Goal: Task Accomplishment & Management: Use online tool/utility

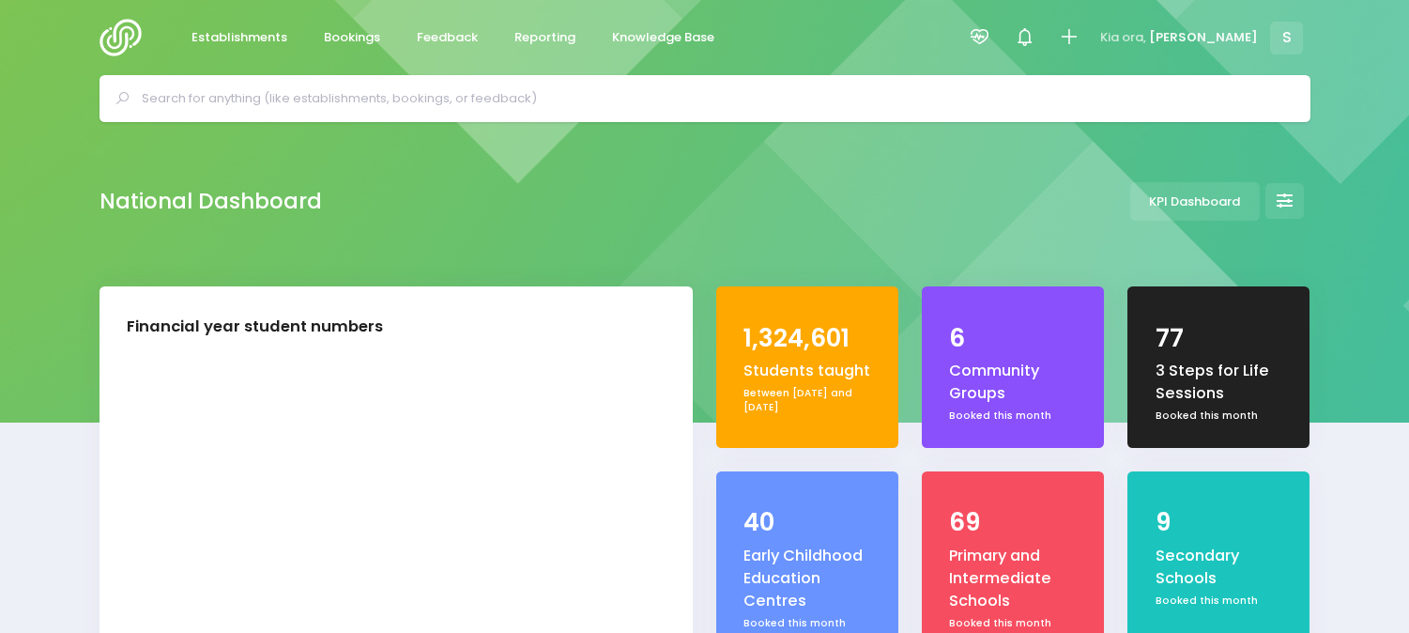
select select "5"
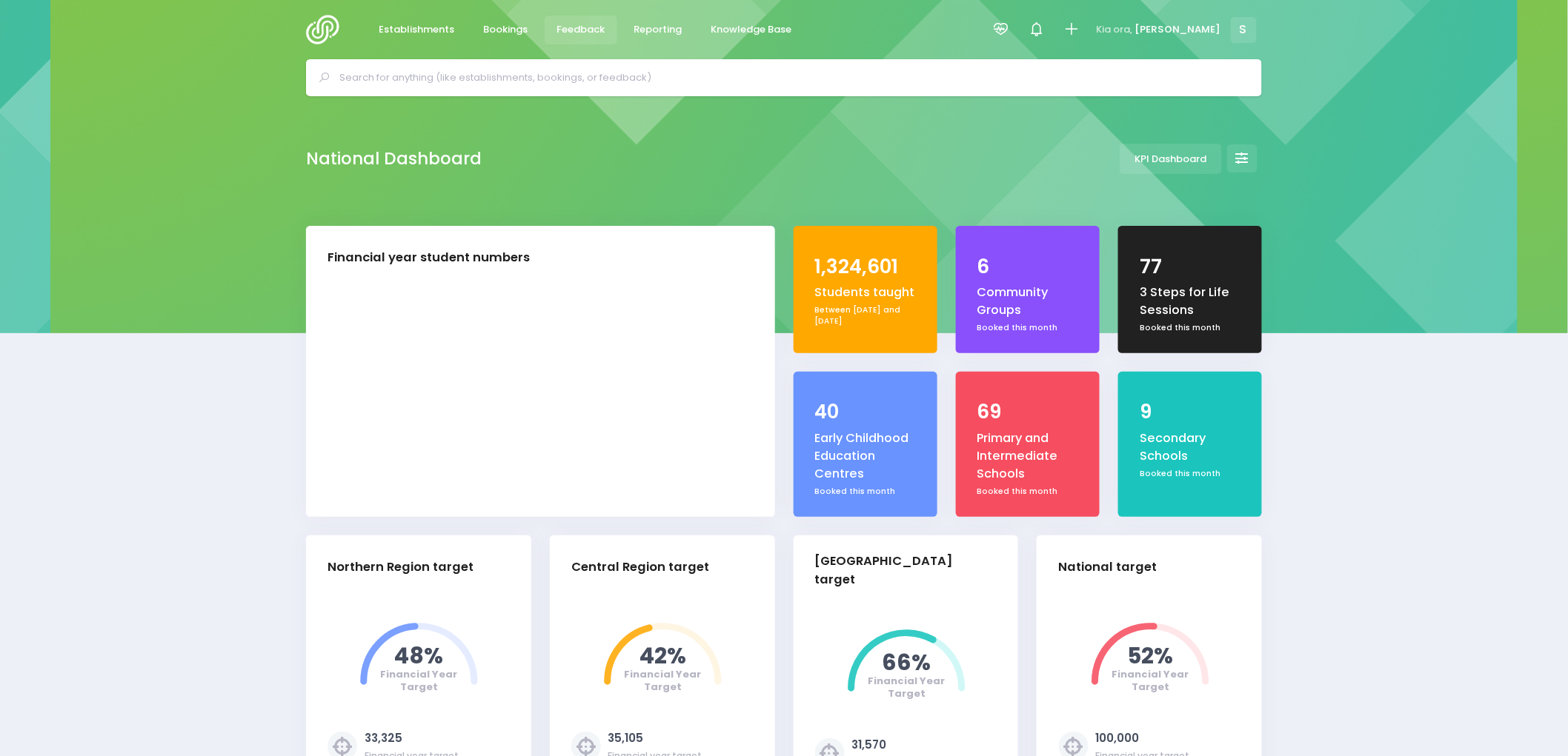
click at [608, 36] on link "Feedback" at bounding box center [581, 30] width 73 height 29
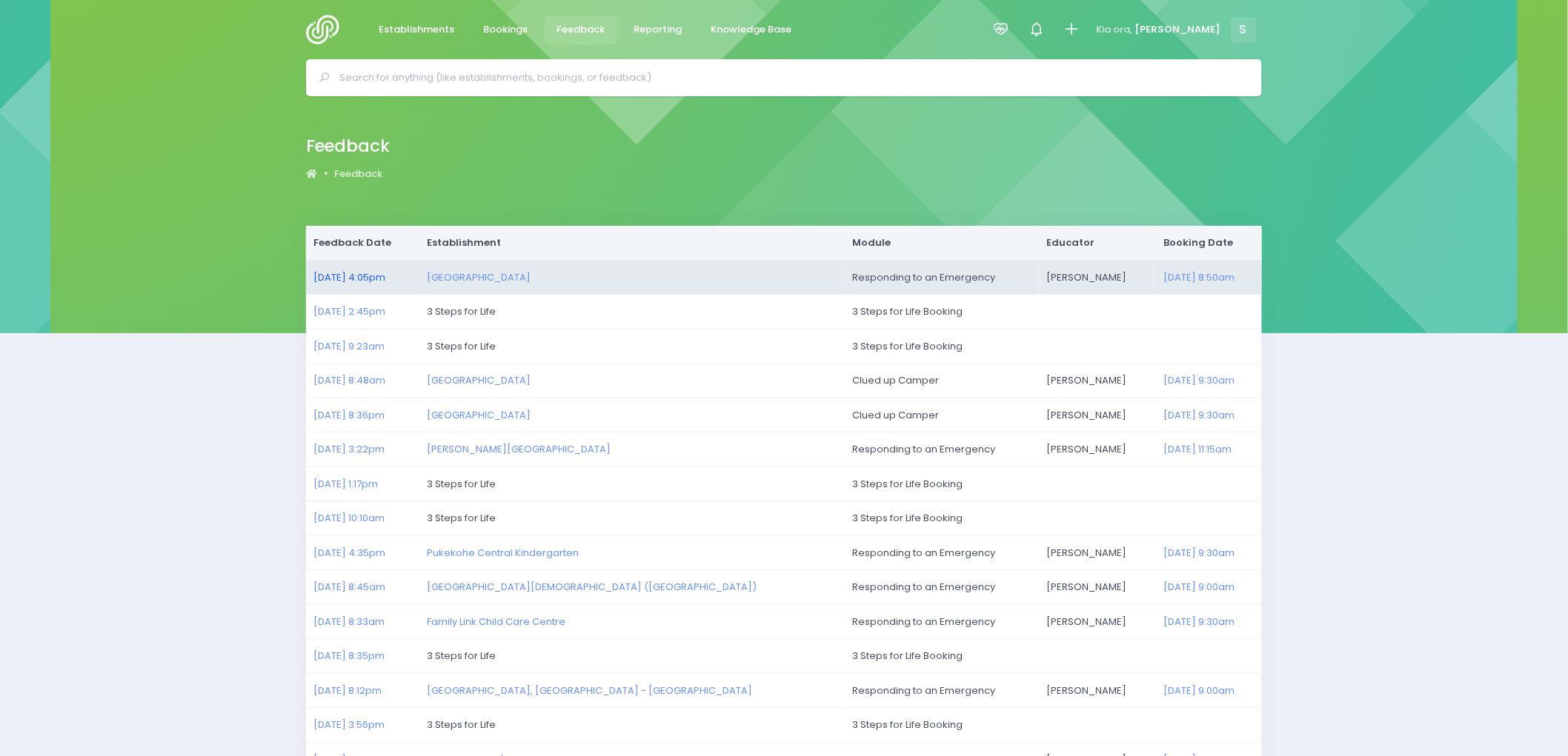
click at [346, 277] on link "20/08/2025 4:05pm" at bounding box center [349, 278] width 72 height 14
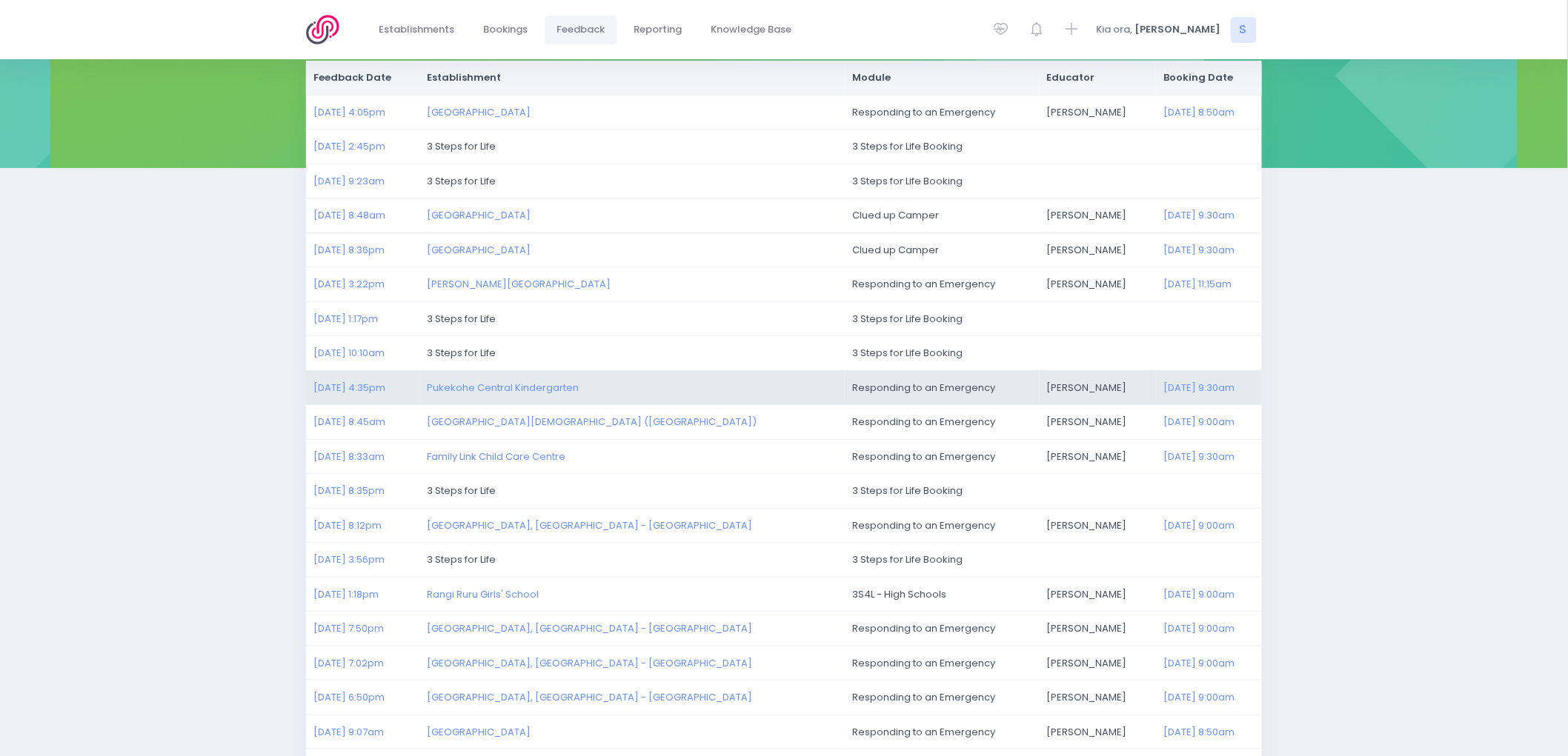
scroll to position [294, 0]
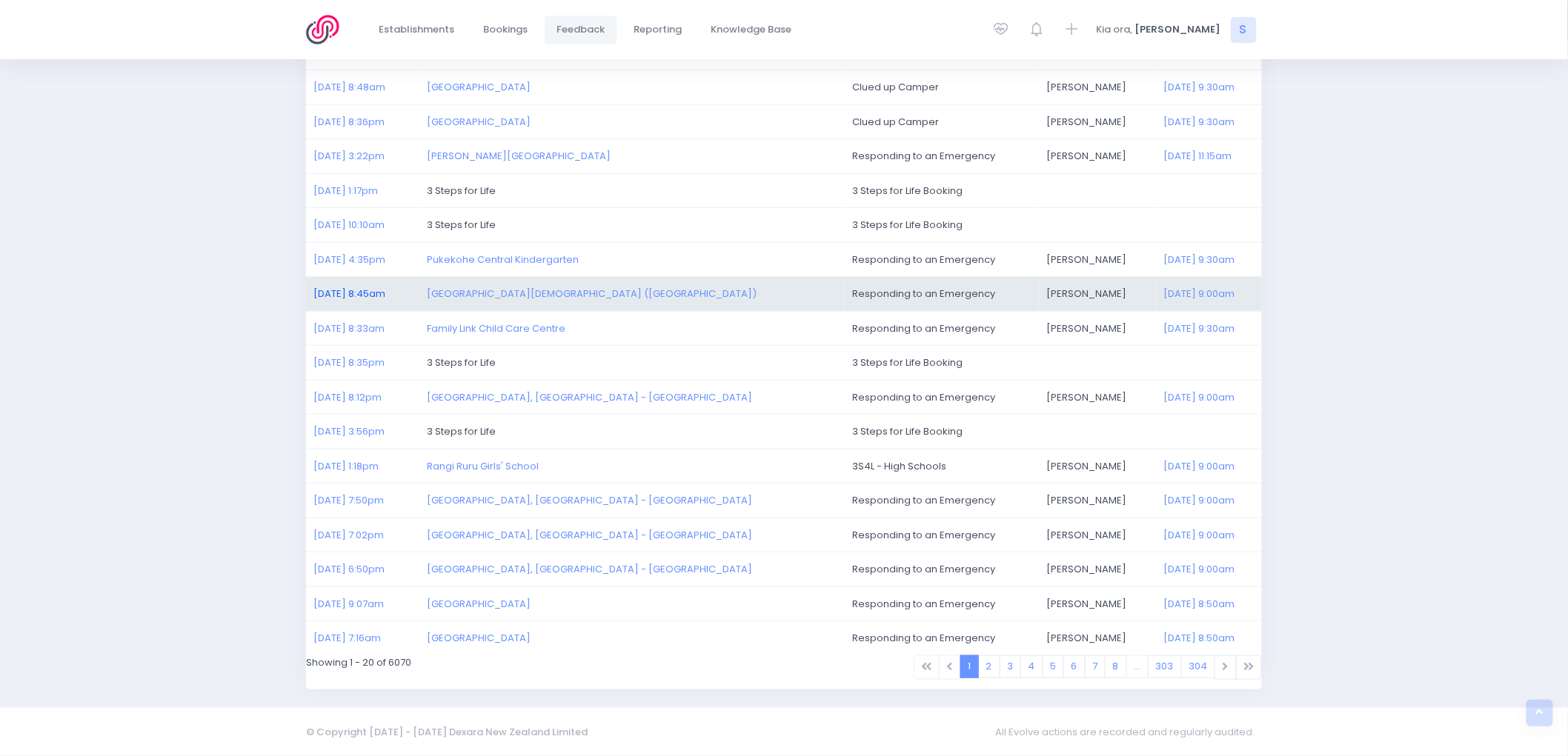
click at [380, 291] on link "18/08/2025 8:45am" at bounding box center [349, 294] width 72 height 14
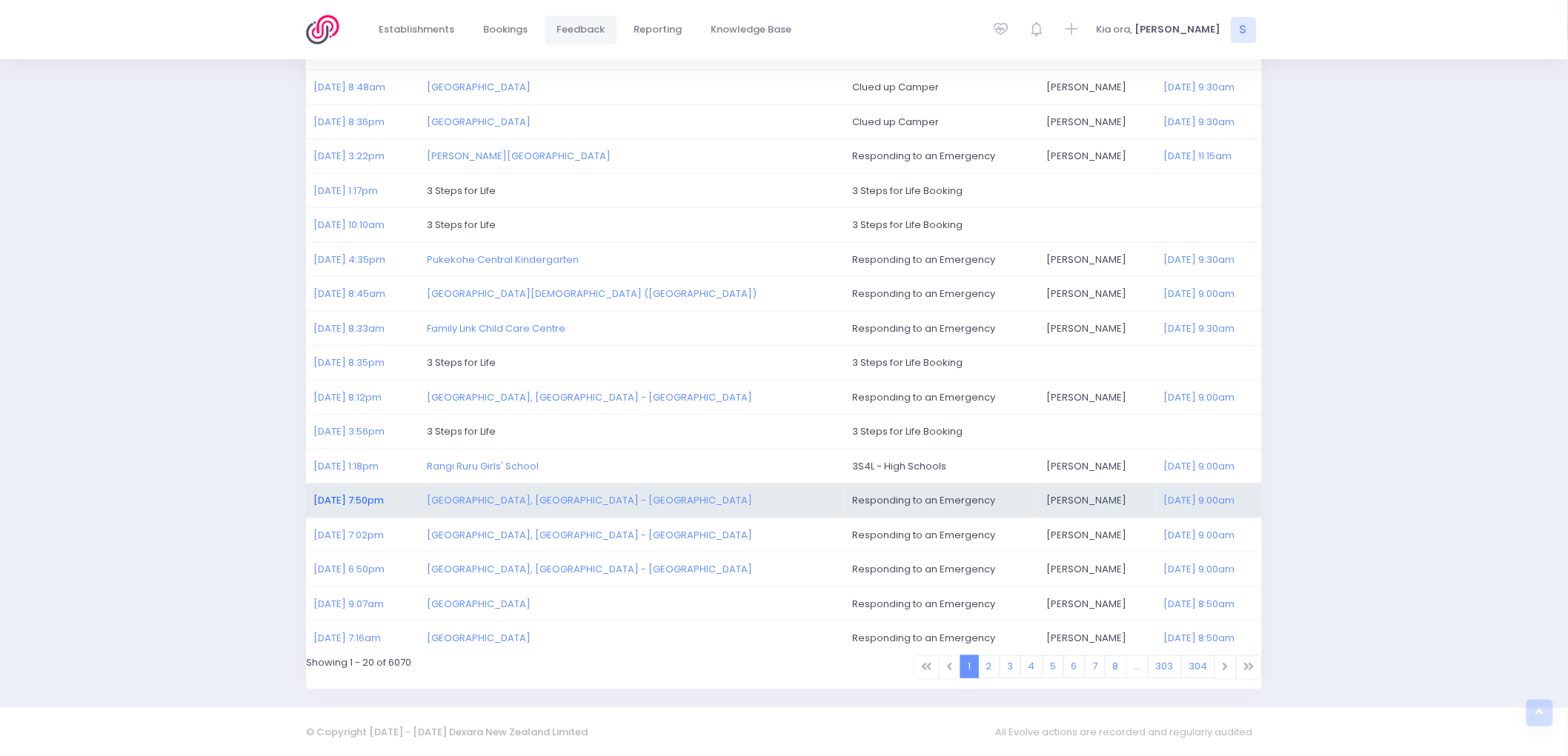
click at [352, 505] on link "14/08/2025 7:50pm" at bounding box center [348, 500] width 70 height 14
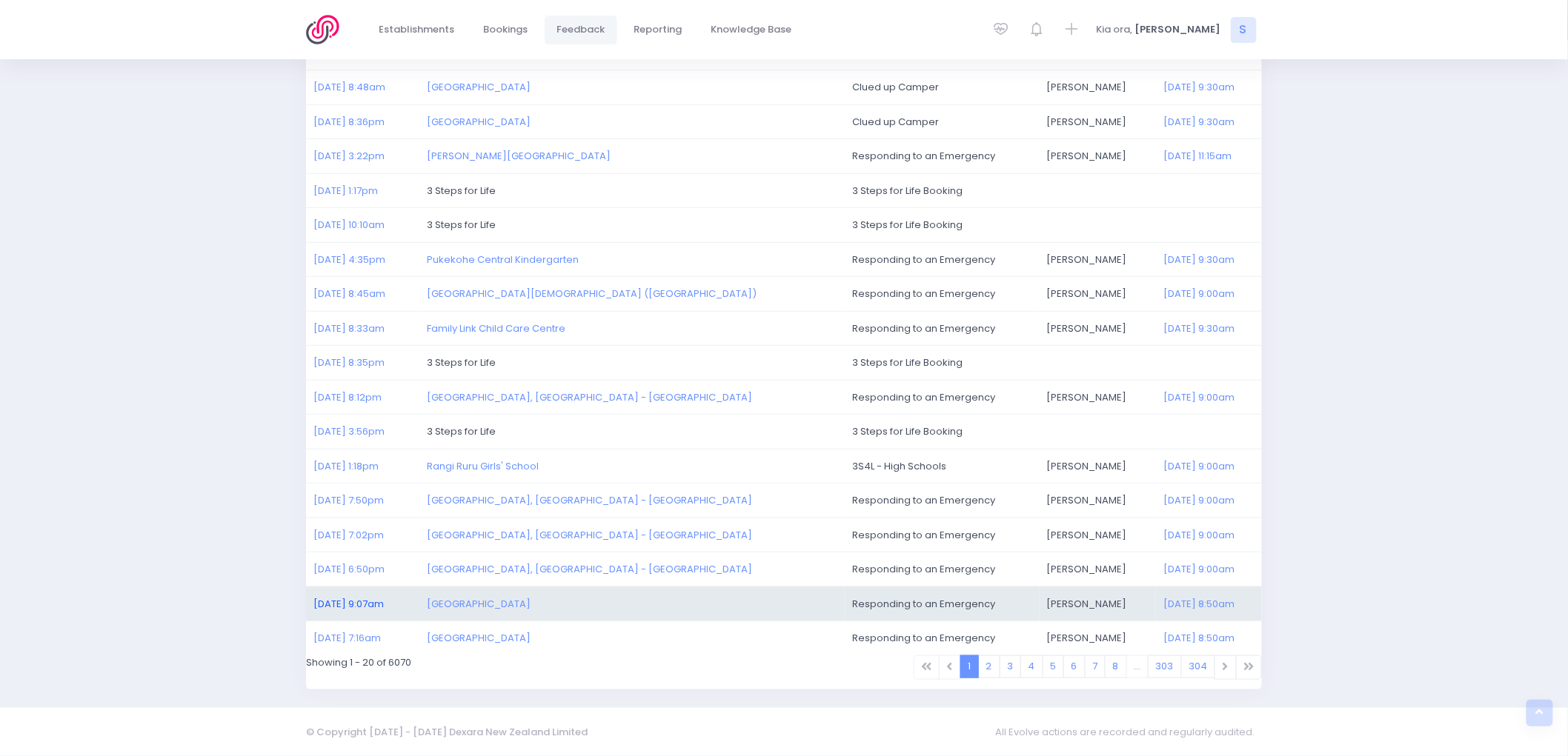
click at [370, 604] on link "14/08/2025 9:07am" at bounding box center [348, 604] width 70 height 14
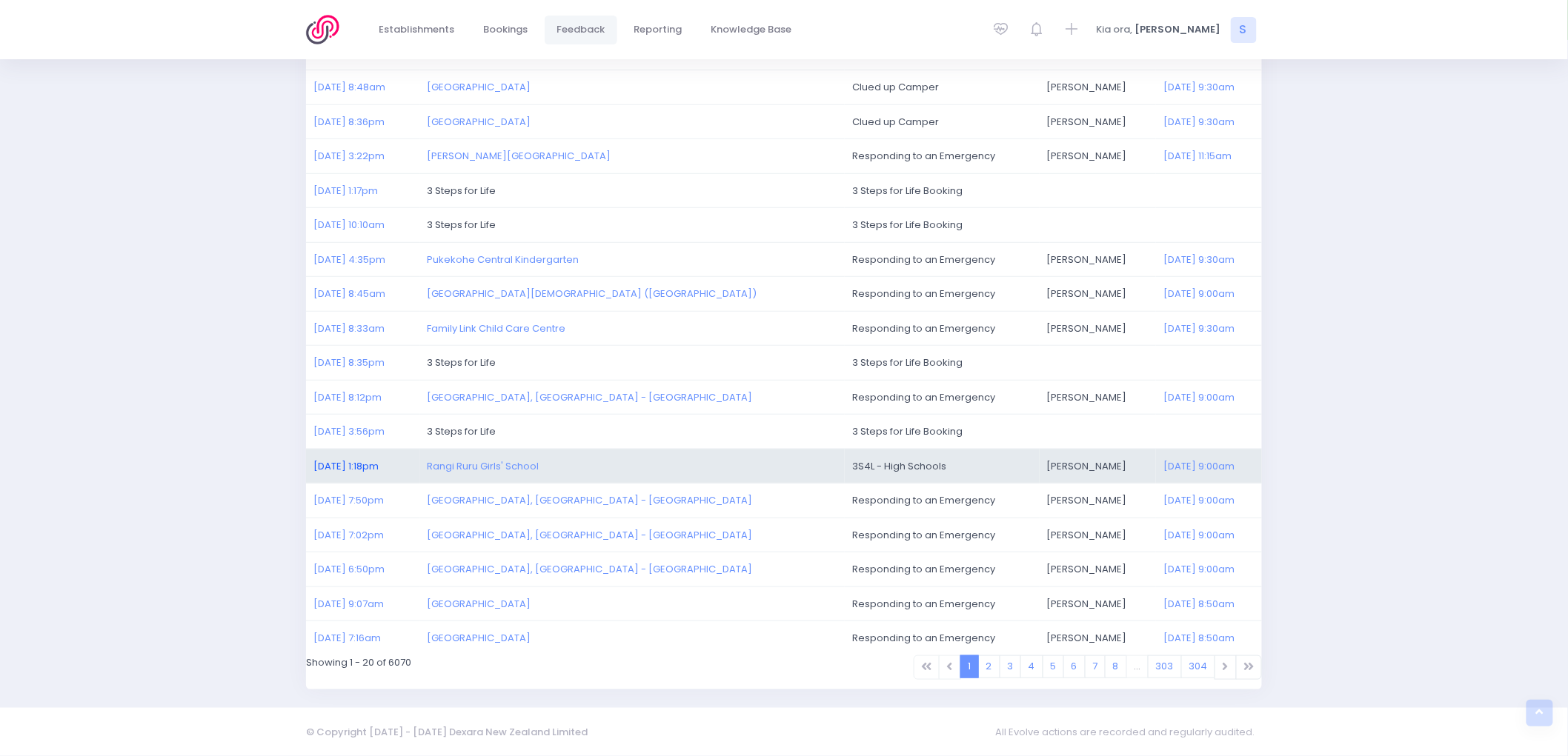
click at [359, 465] on link "15/08/2025 1:18pm" at bounding box center [346, 466] width 66 height 14
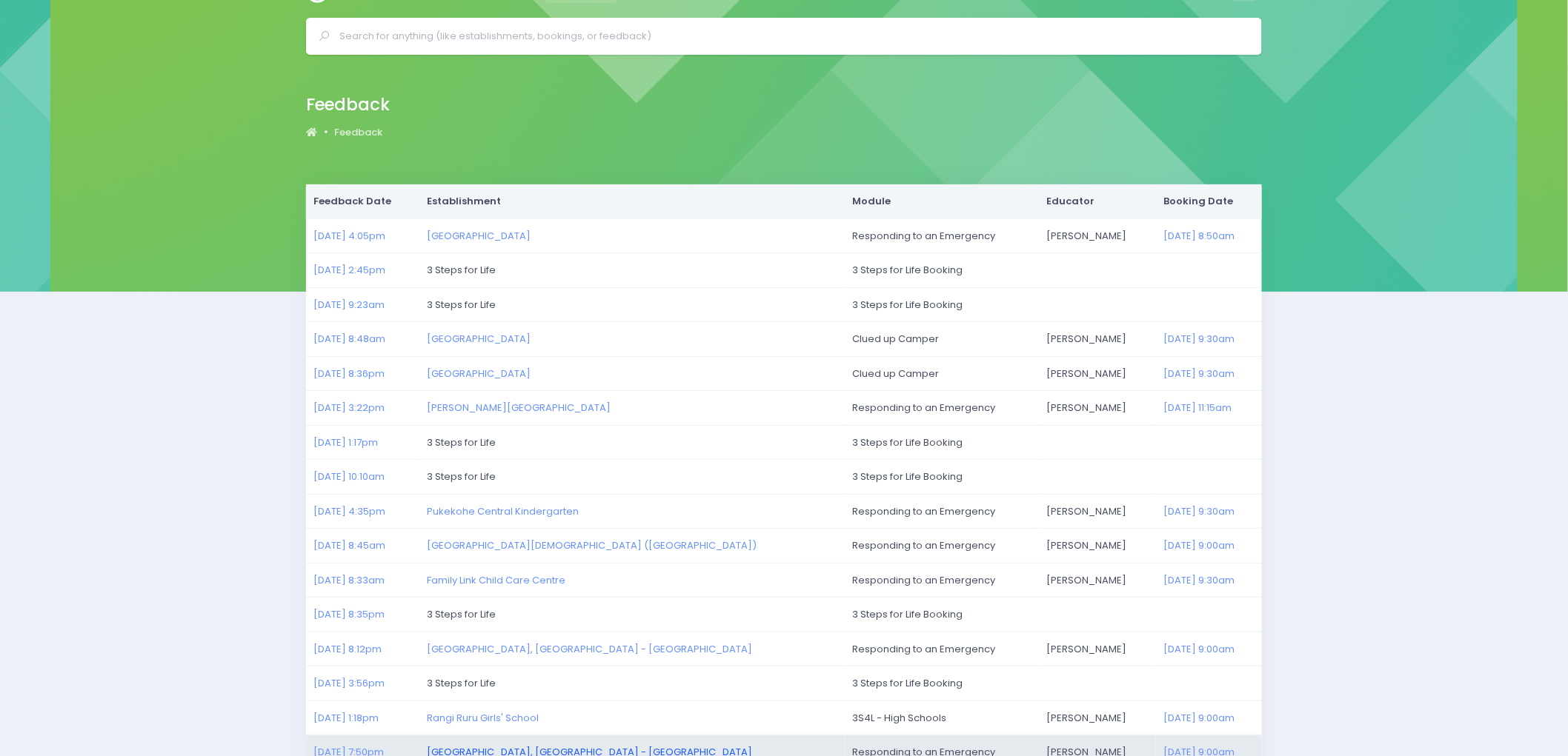
scroll to position [0, 0]
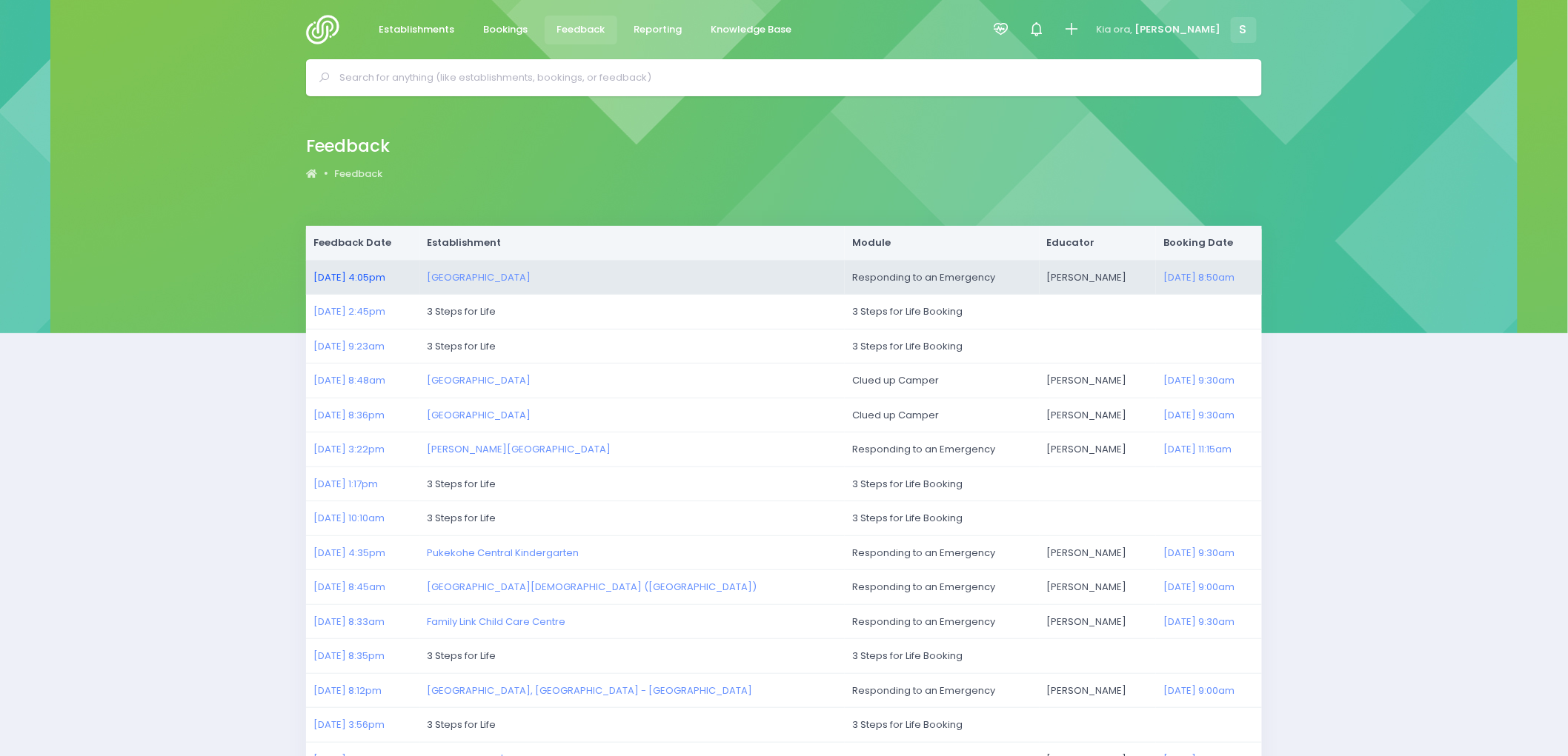
click at [348, 274] on link "20/08/2025 4:05pm" at bounding box center [349, 278] width 72 height 14
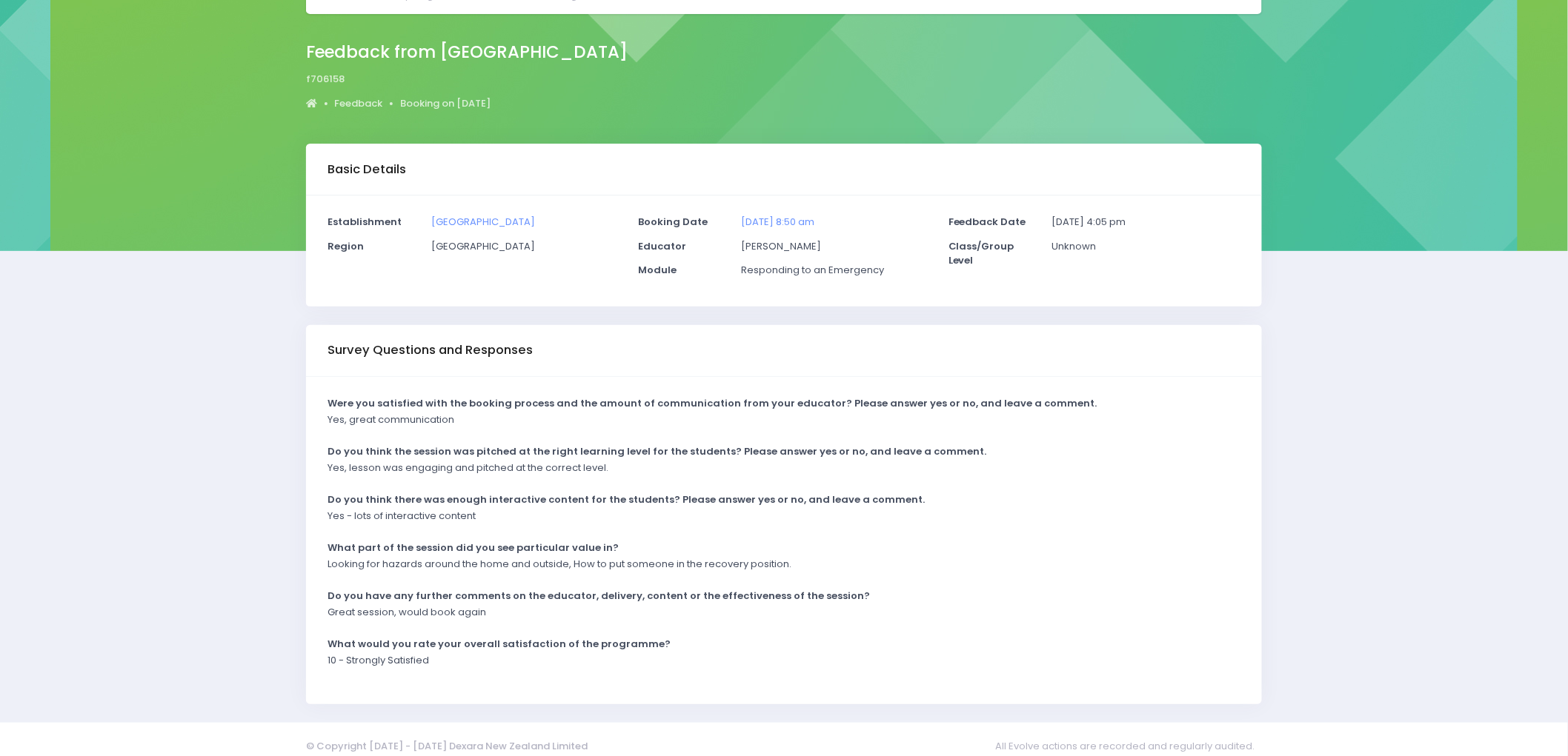
scroll to position [96, 0]
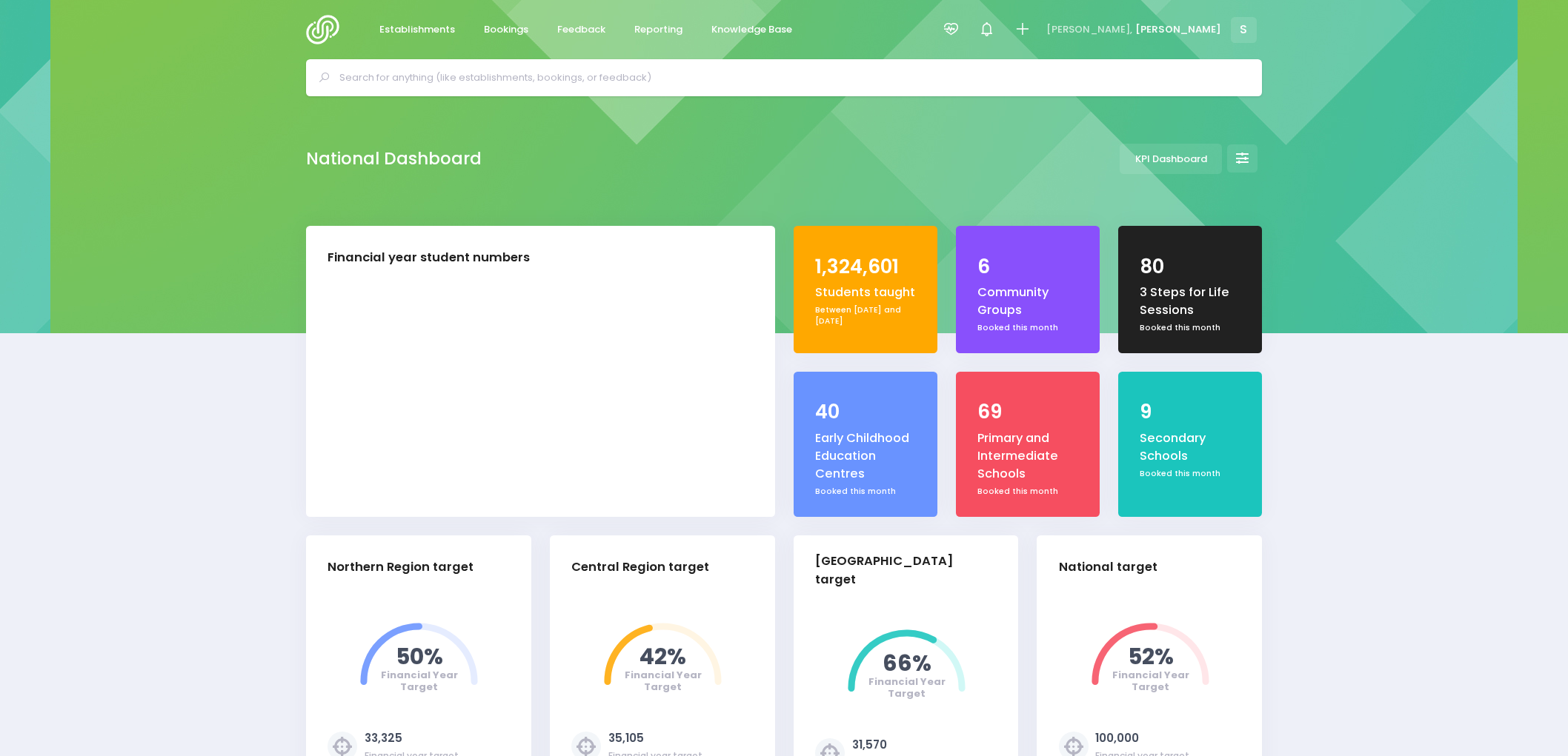
select select "5"
click at [637, 32] on span "Reporting" at bounding box center [658, 29] width 48 height 15
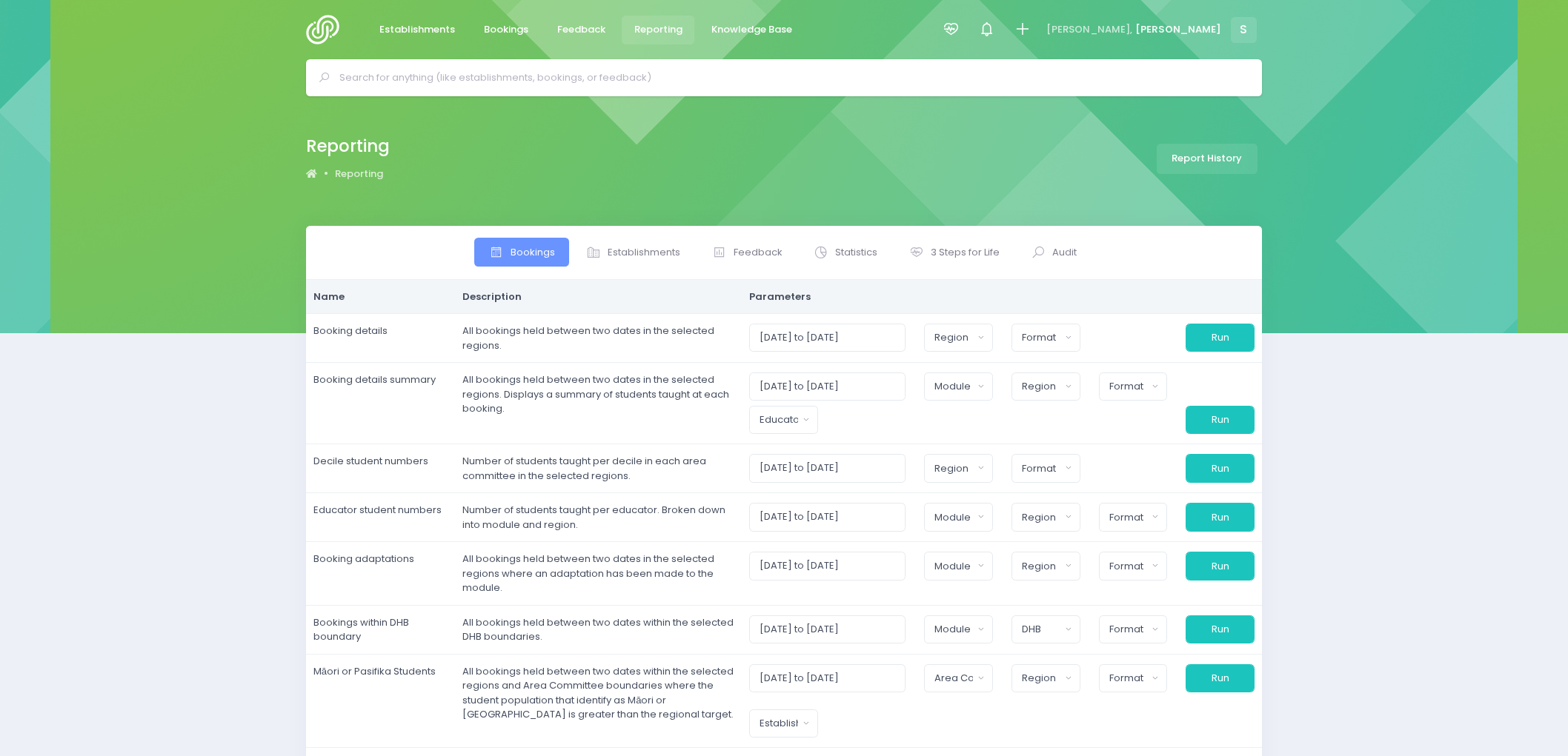
select select
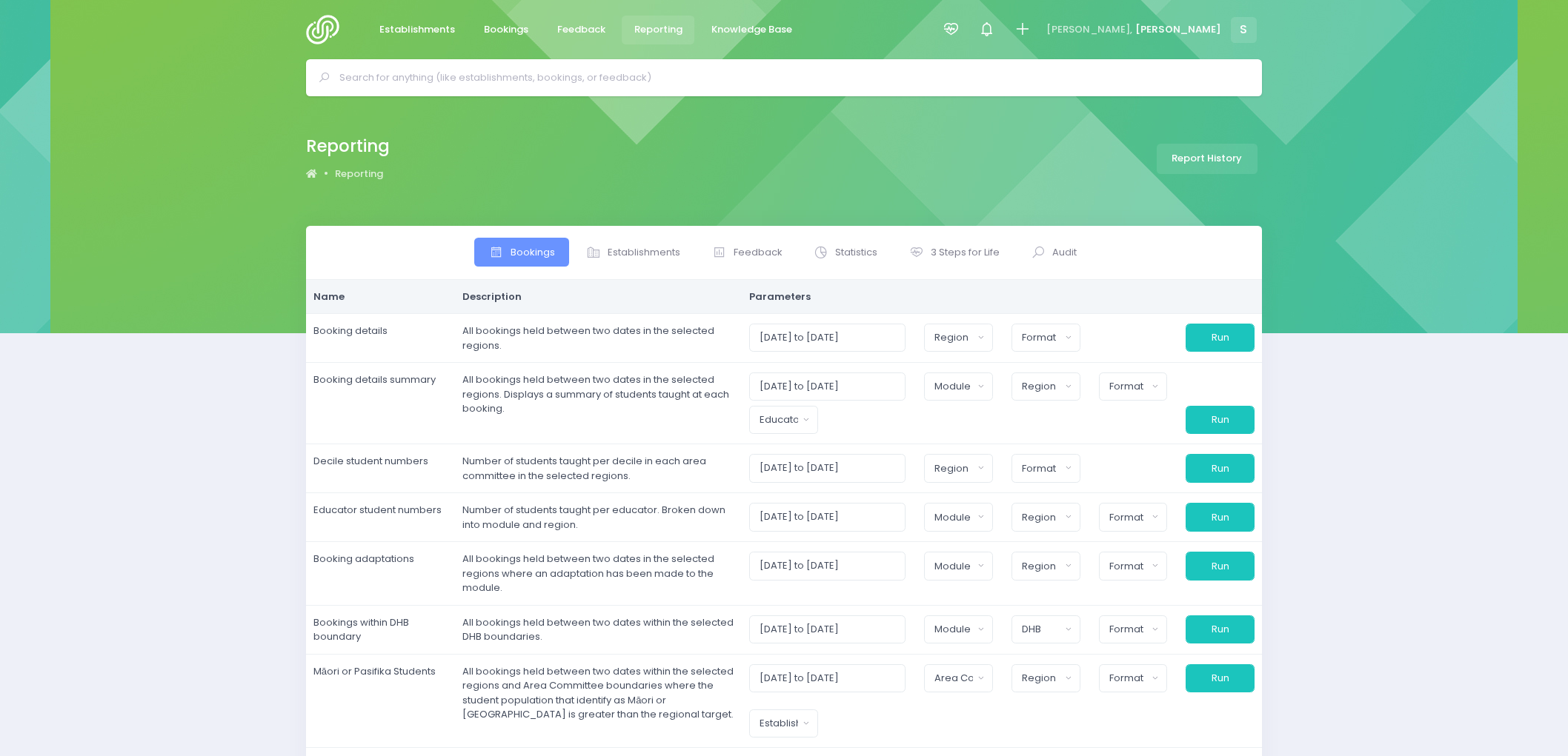
select select
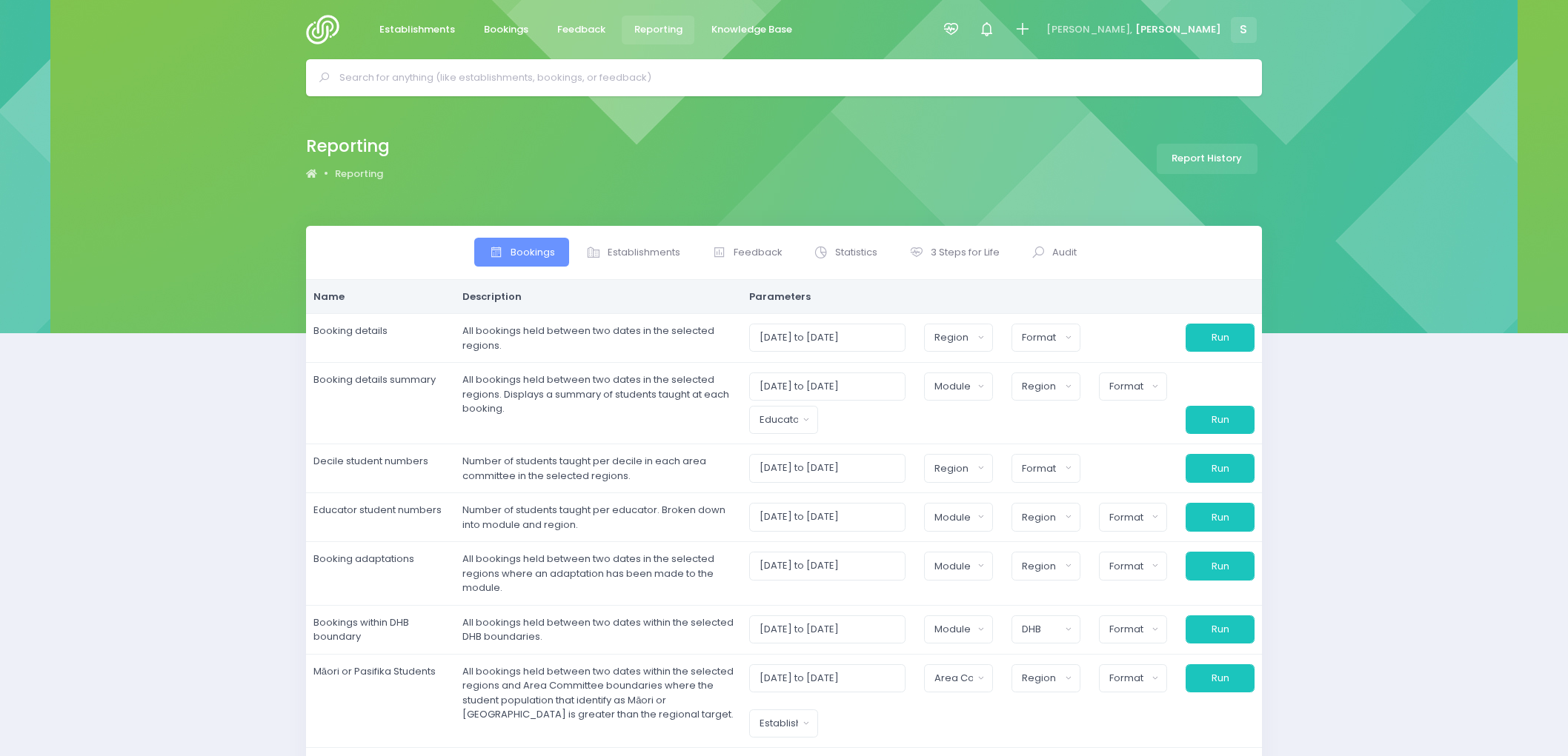
select select
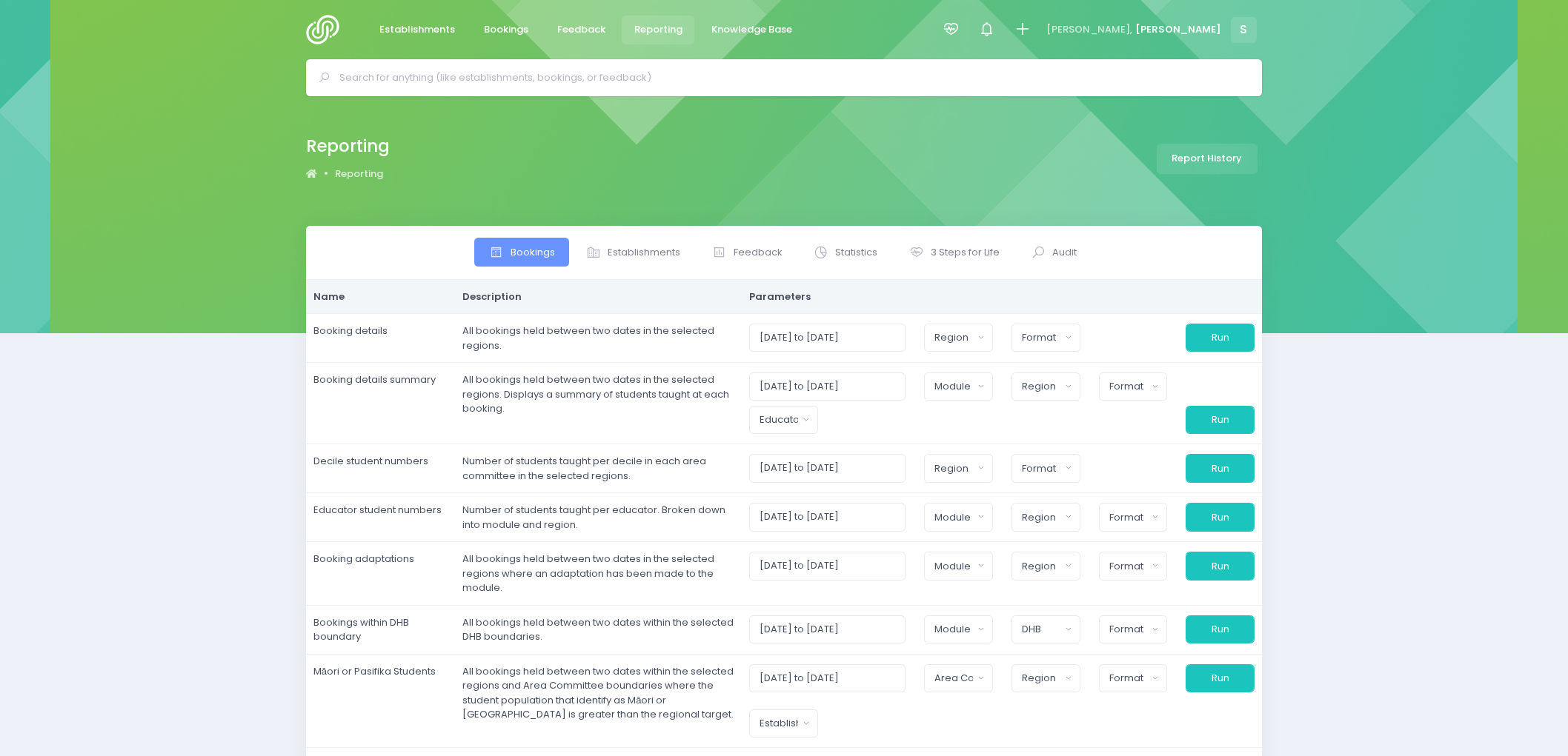
select select
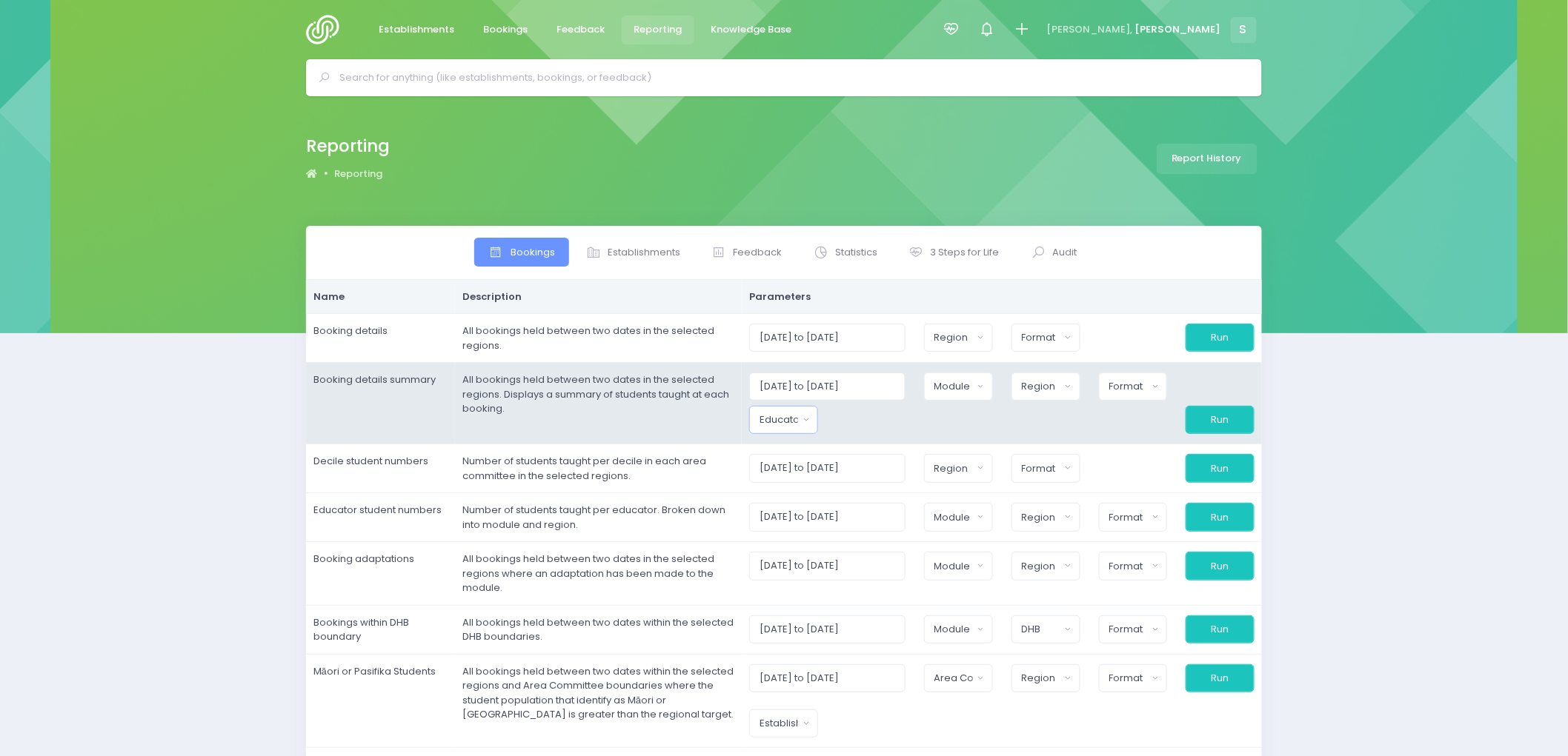
click at [794, 419] on div "Educator" at bounding box center [778, 420] width 39 height 15
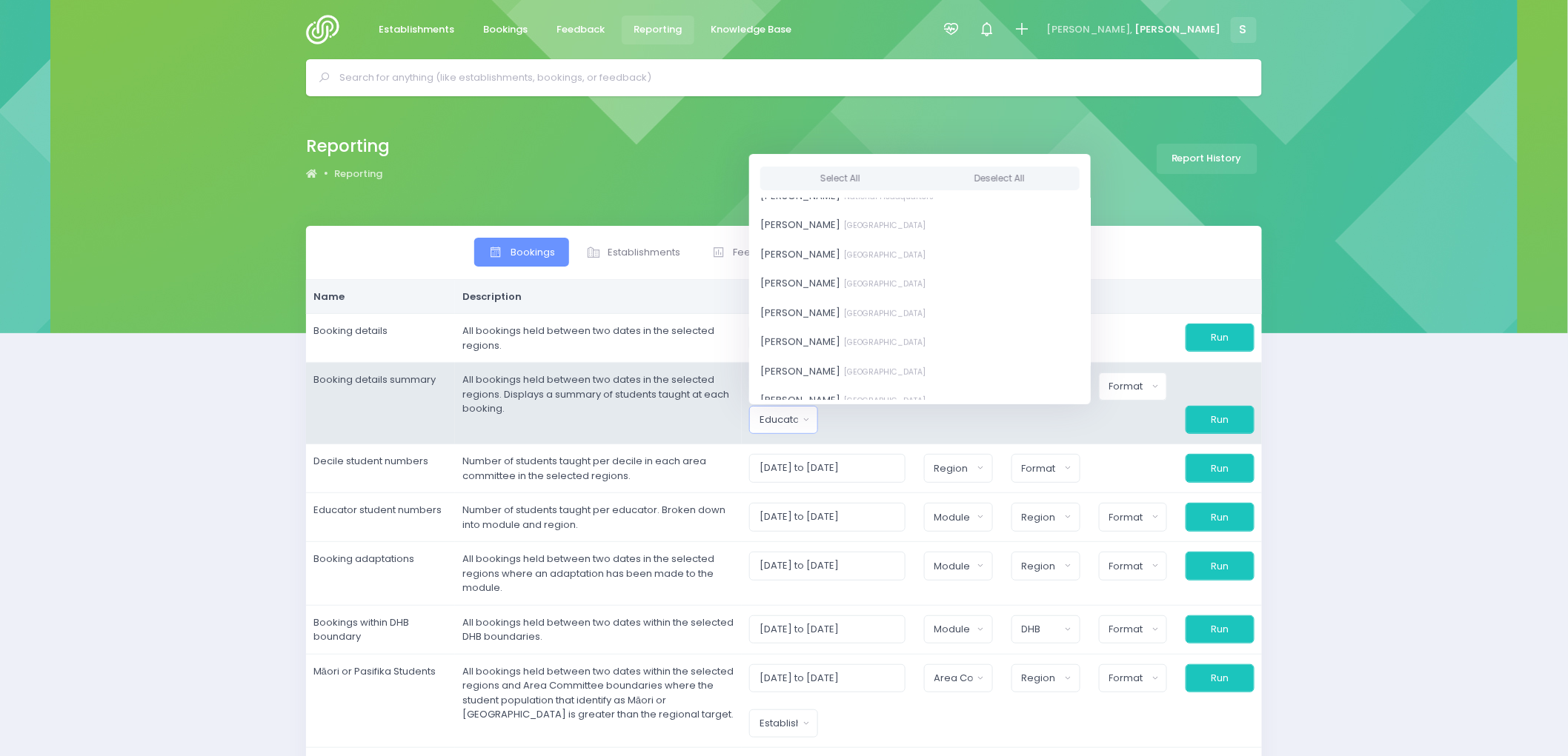
scroll to position [411, 0]
click at [816, 357] on span "[PERSON_NAME][GEOGRAPHIC_DATA]" at bounding box center [842, 357] width 165 height 15
select select "493343"
click at [689, 441] on td "All bookings held between two dates in the selected regions. Displays a summary…" at bounding box center [598, 403] width 287 height 81
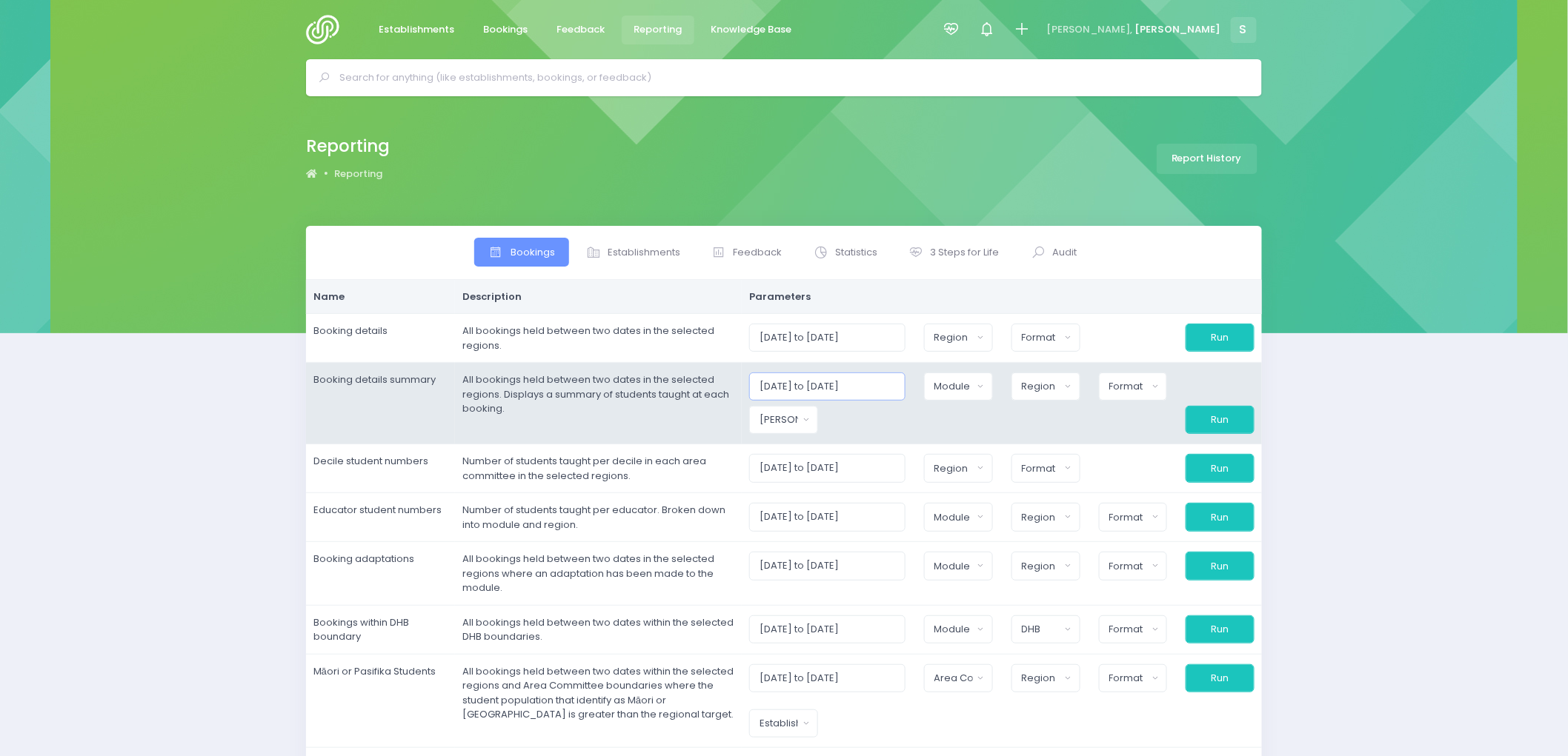
click at [796, 388] on input "[DATE] to [DATE]" at bounding box center [827, 387] width 156 height 28
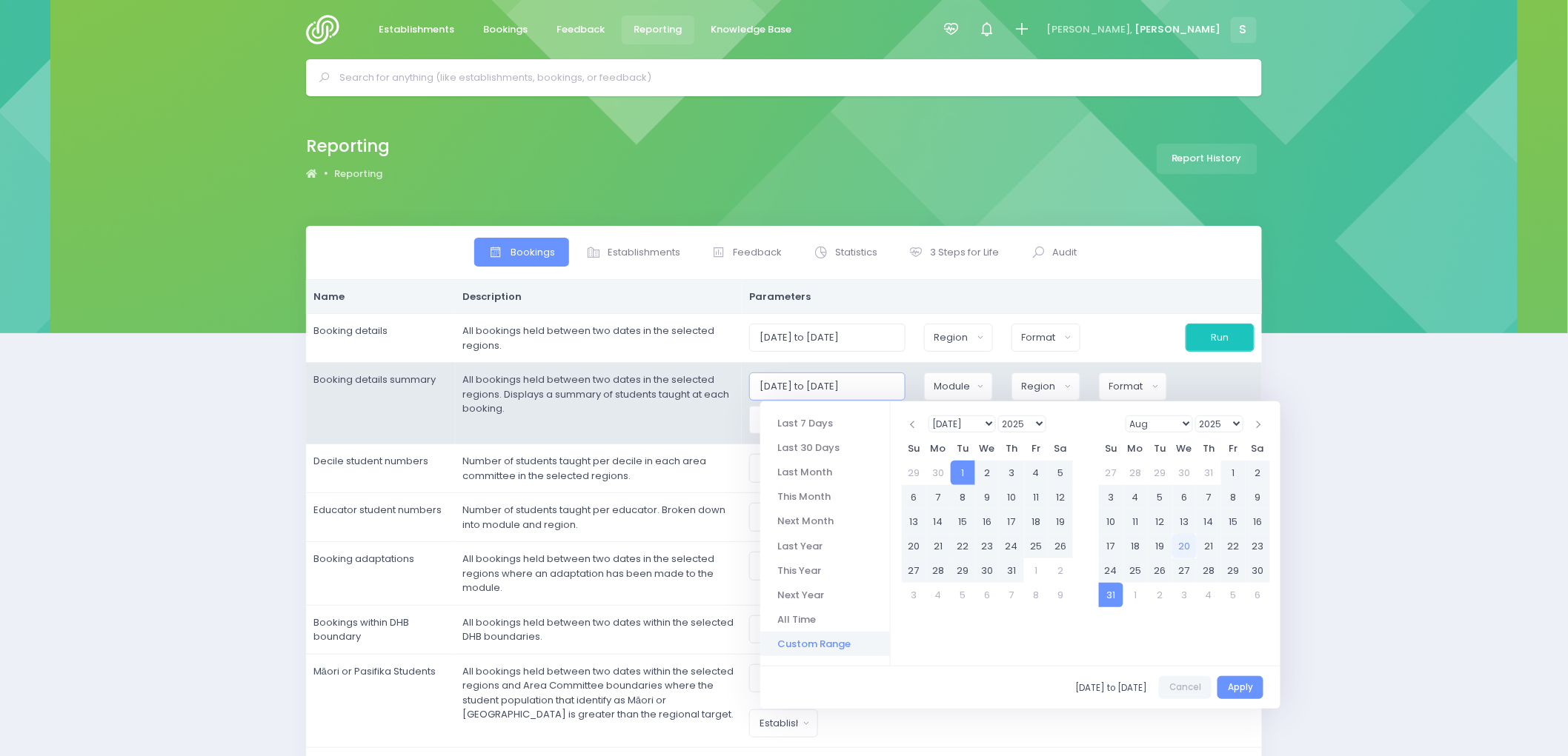
click at [891, 386] on input "[DATE] to [DATE]" at bounding box center [827, 387] width 156 height 28
click at [865, 388] on input "[DATE] to [DATE]" at bounding box center [827, 387] width 156 height 28
click at [847, 385] on input "[DATE] to 31/06/2026" at bounding box center [827, 387] width 156 height 28
type input "[DATE] to [DATE]"
click at [699, 428] on td "All bookings held between two dates in the selected regions. Displays a summary…" at bounding box center [598, 403] width 287 height 81
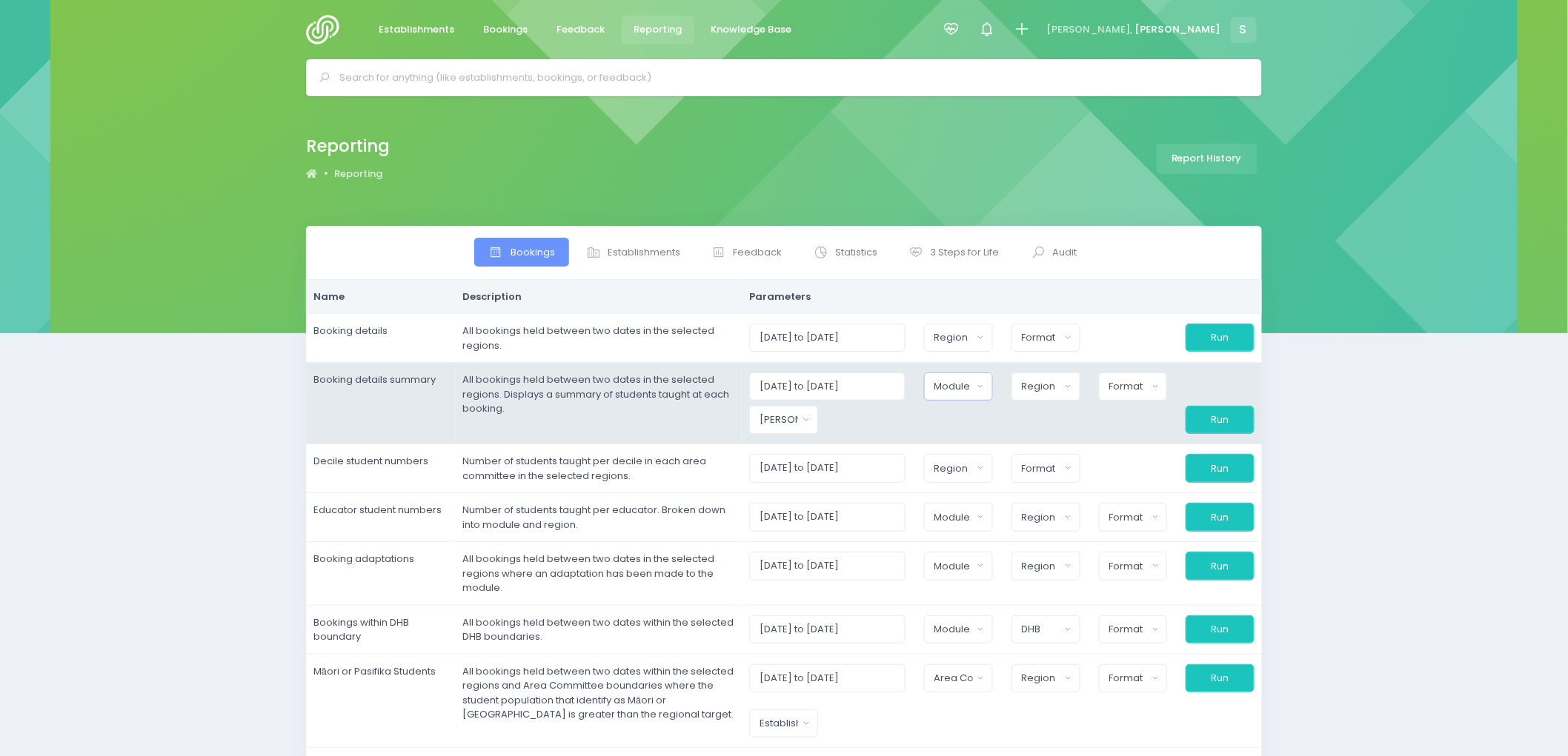
click at [985, 395] on button "Module" at bounding box center [958, 387] width 69 height 28
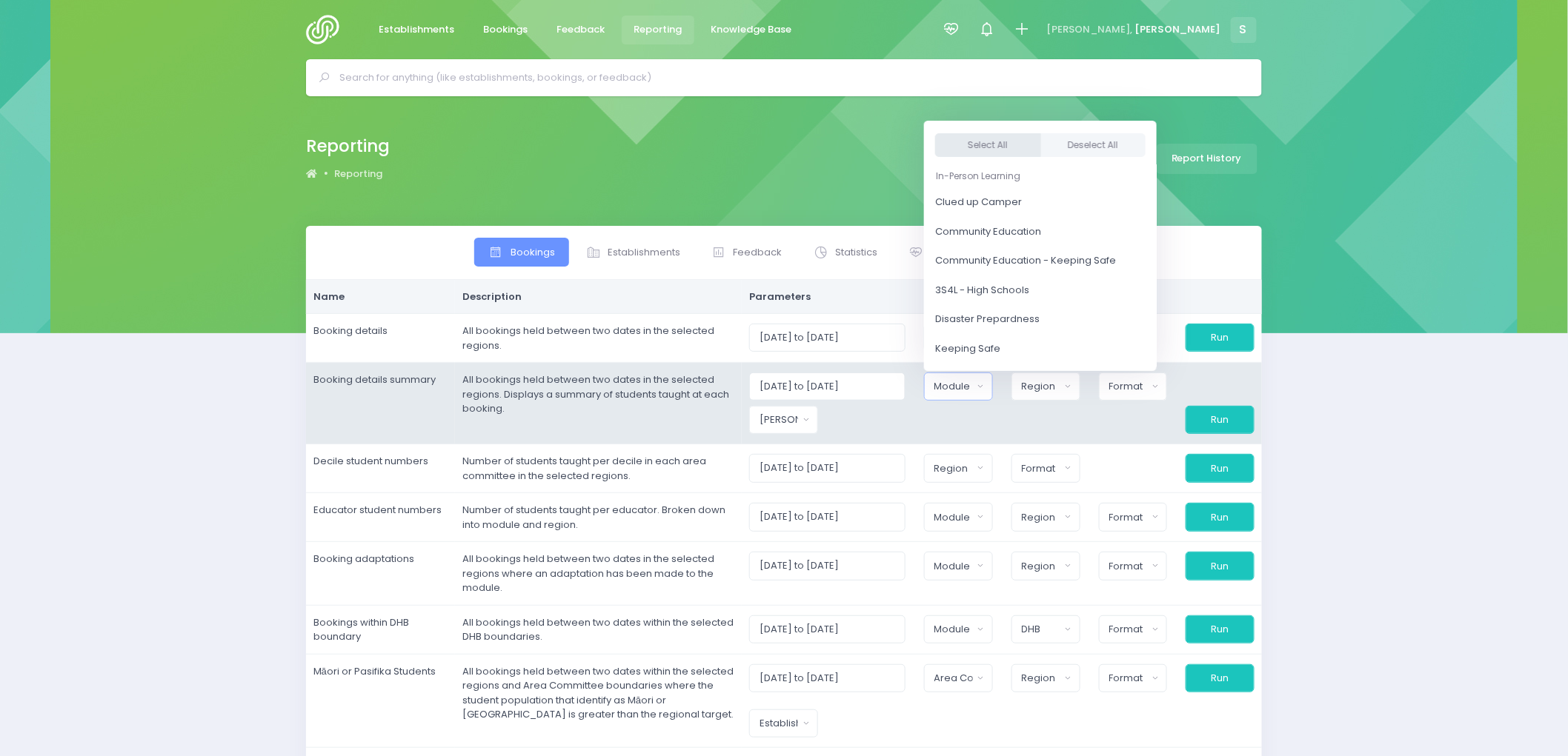
click at [1007, 151] on button "Select All" at bounding box center [988, 145] width 106 height 24
select select "Clued up Camper"
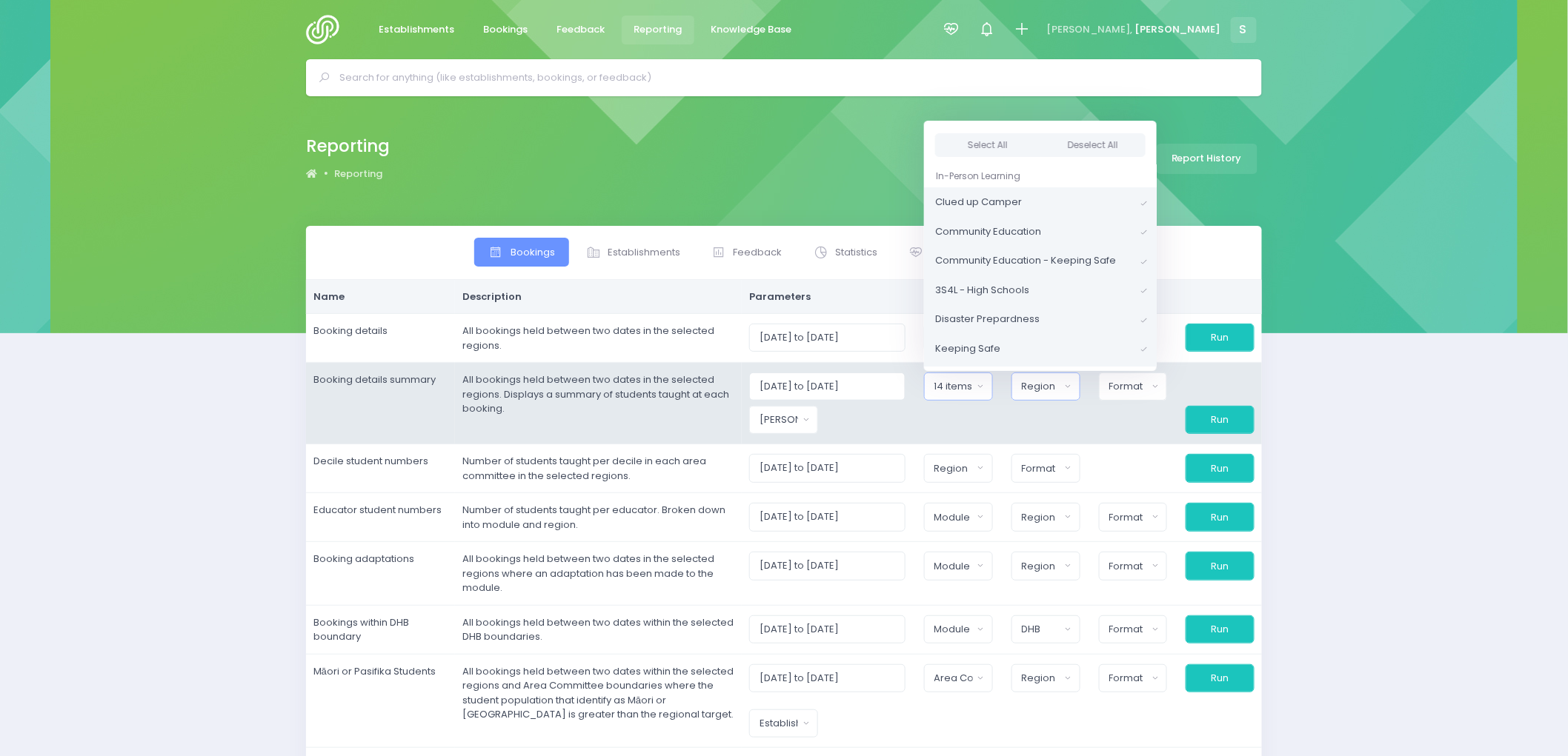
click at [1035, 388] on div "Region" at bounding box center [1041, 387] width 39 height 15
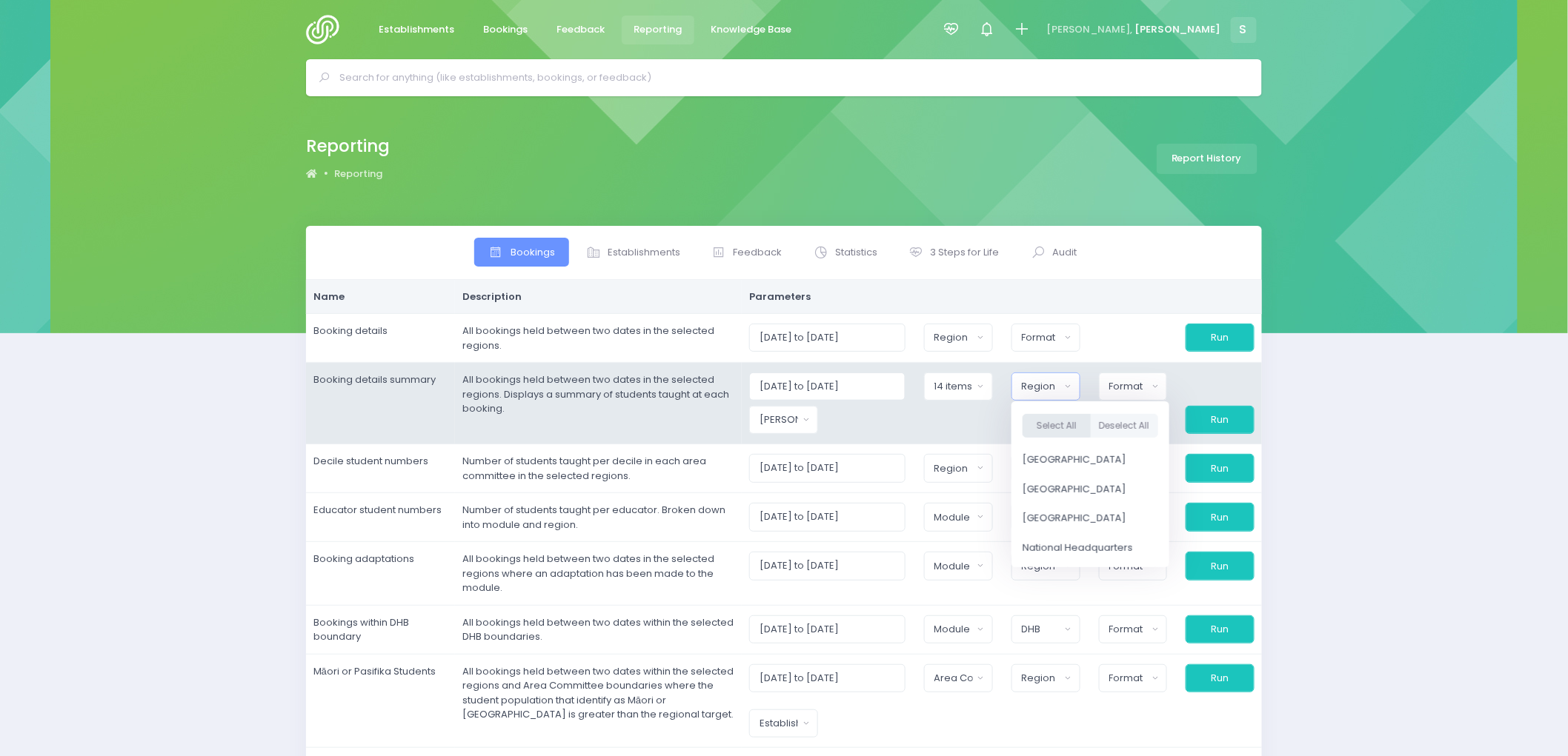
click at [1060, 419] on button "Select All" at bounding box center [1056, 426] width 68 height 24
select select "Northern"
click at [1116, 393] on div "Format" at bounding box center [1128, 387] width 39 height 15
click at [1136, 447] on span "Excel Spreadsheet" at bounding box center [1154, 450] width 91 height 15
select select "excel"
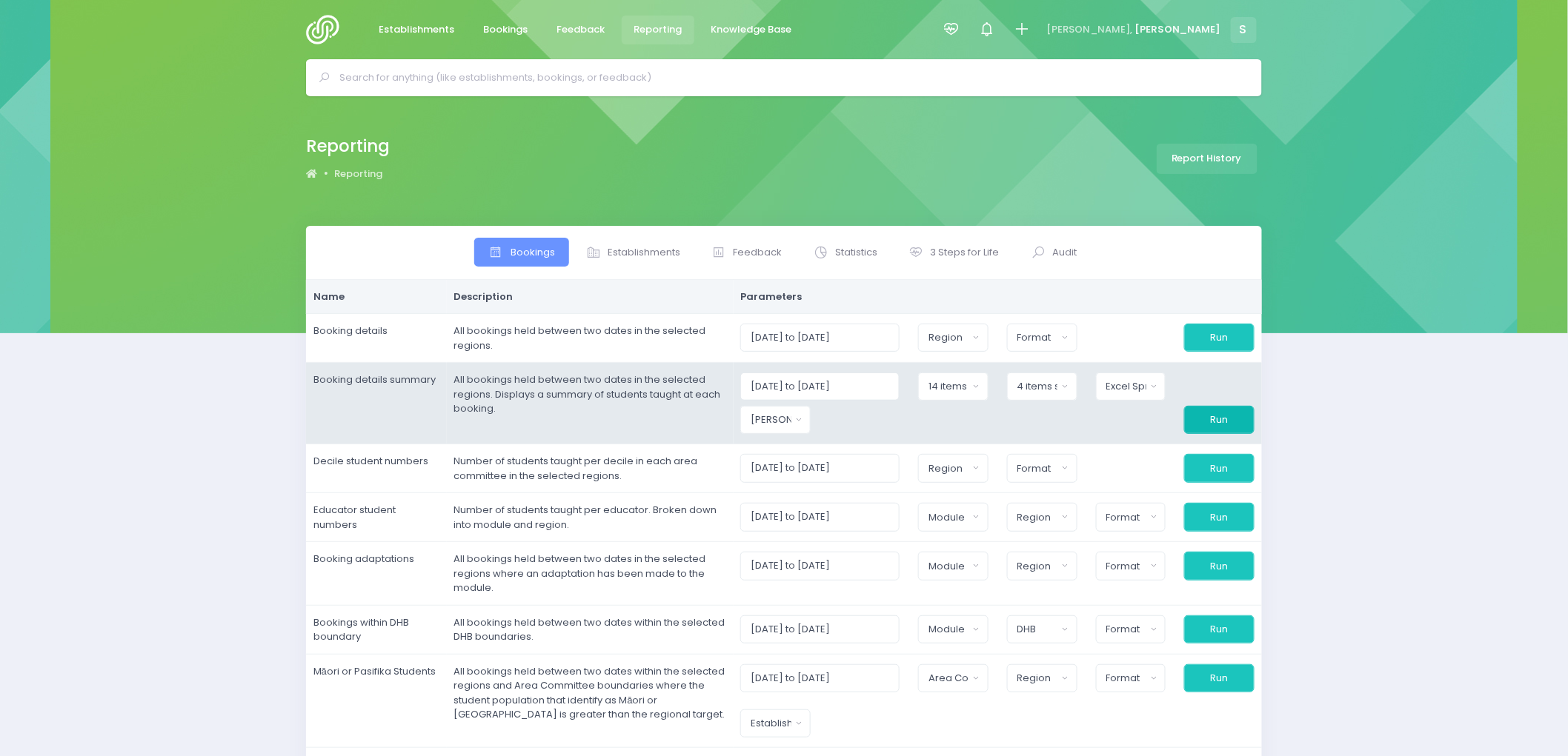
click at [1229, 428] on button "Run" at bounding box center [1219, 420] width 70 height 28
